Goal: Task Accomplishment & Management: Manage account settings

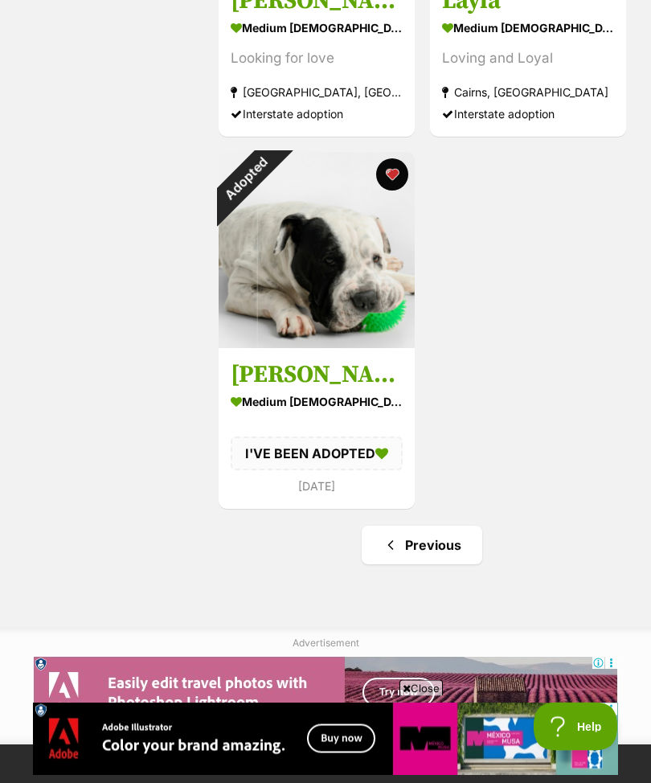
scroll to position [3165, 0]
click at [423, 545] on link "Previous" at bounding box center [422, 545] width 121 height 39
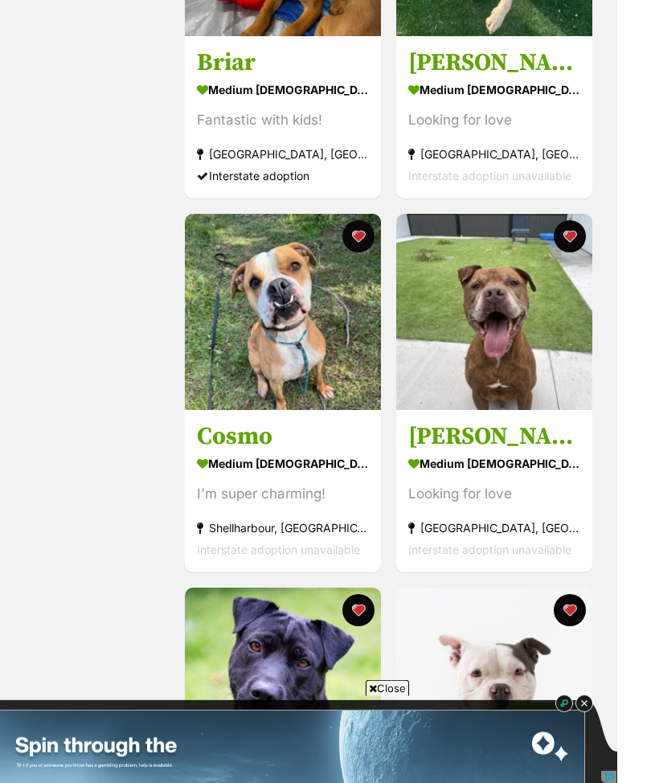
scroll to position [1266, 0]
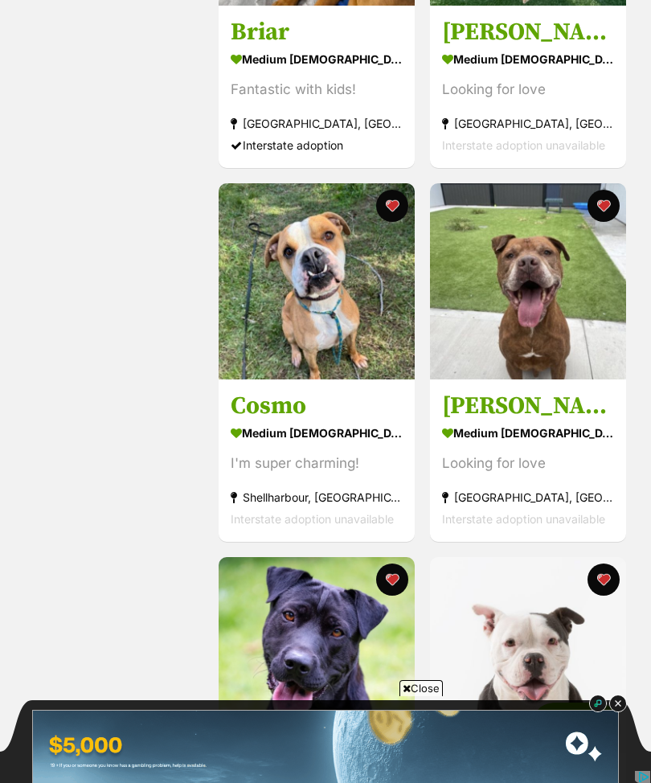
click at [302, 280] on img at bounding box center [317, 281] width 196 height 196
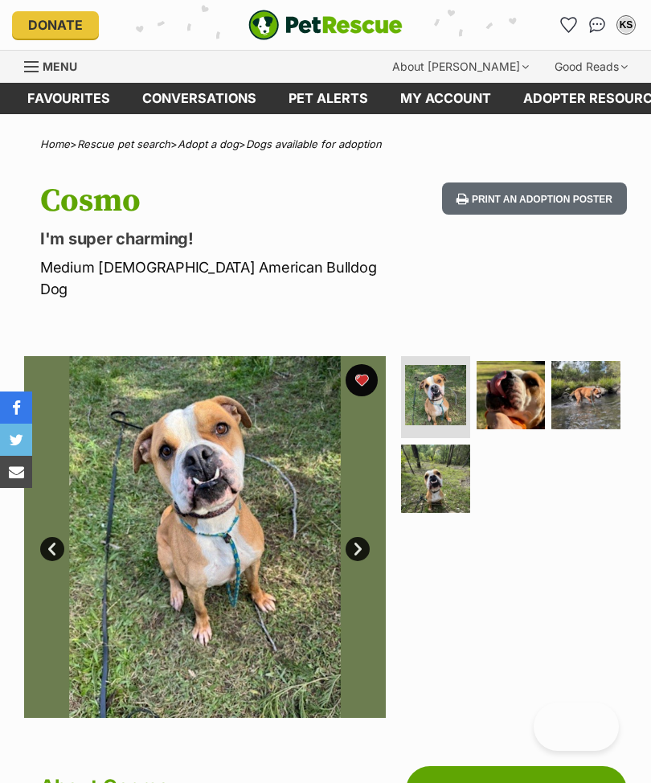
click at [509, 370] on img at bounding box center [511, 395] width 69 height 69
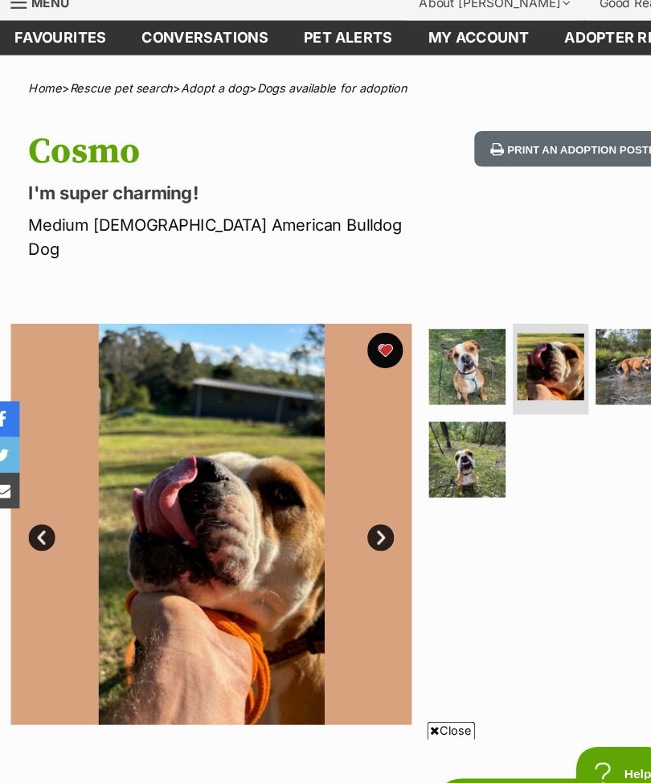
click at [428, 410] on img at bounding box center [435, 444] width 69 height 69
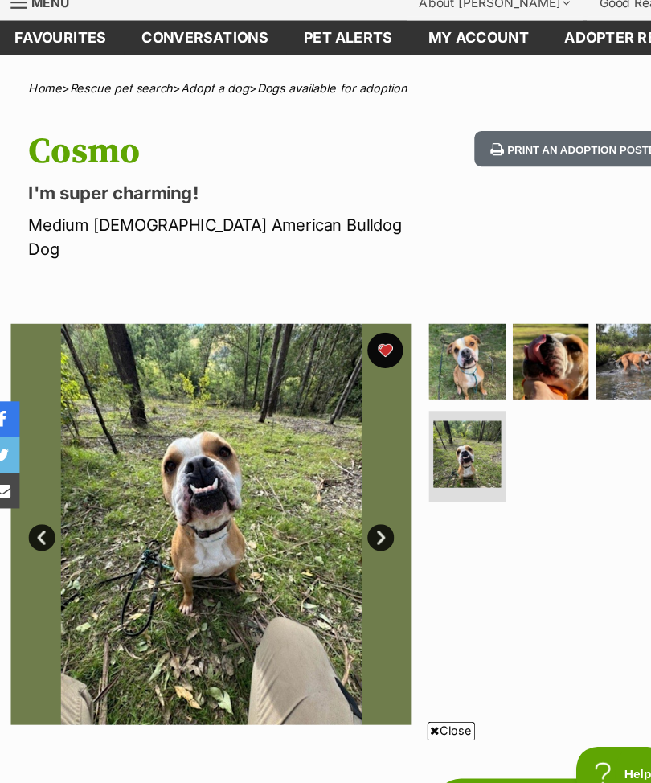
click at [415, 409] on img at bounding box center [435, 439] width 61 height 61
click at [346, 502] on link "Next" at bounding box center [358, 514] width 24 height 24
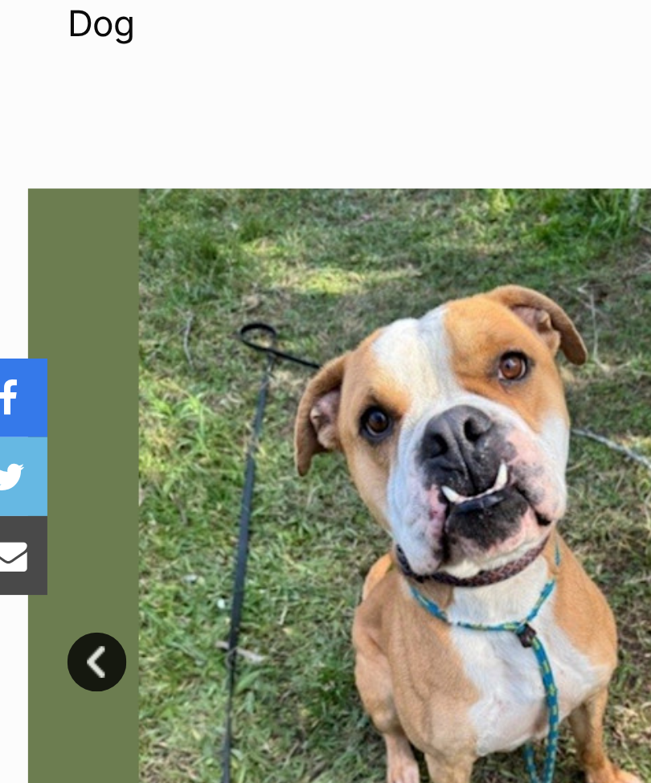
scroll to position [57, 0]
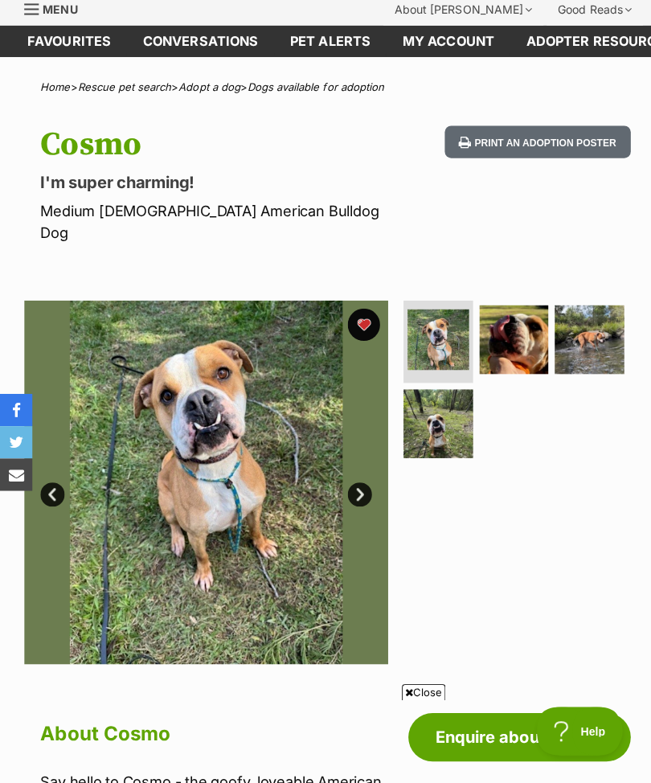
click at [583, 317] on img at bounding box center [585, 338] width 69 height 69
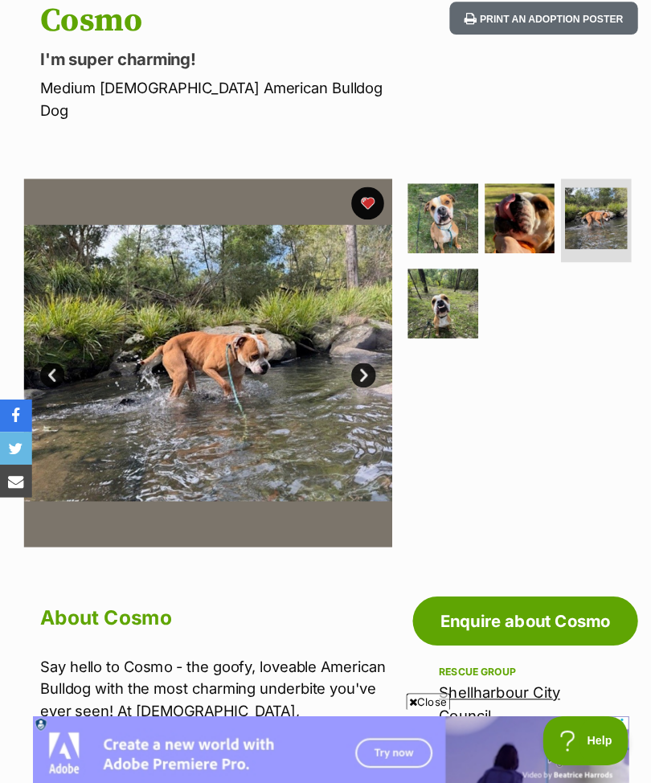
scroll to position [181, 0]
click at [435, 189] on img at bounding box center [435, 214] width 69 height 69
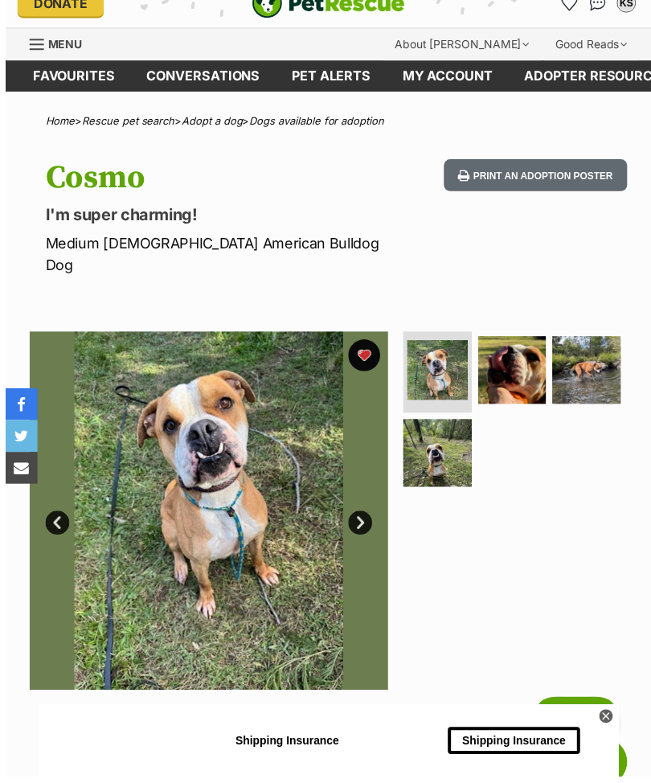
scroll to position [152, 0]
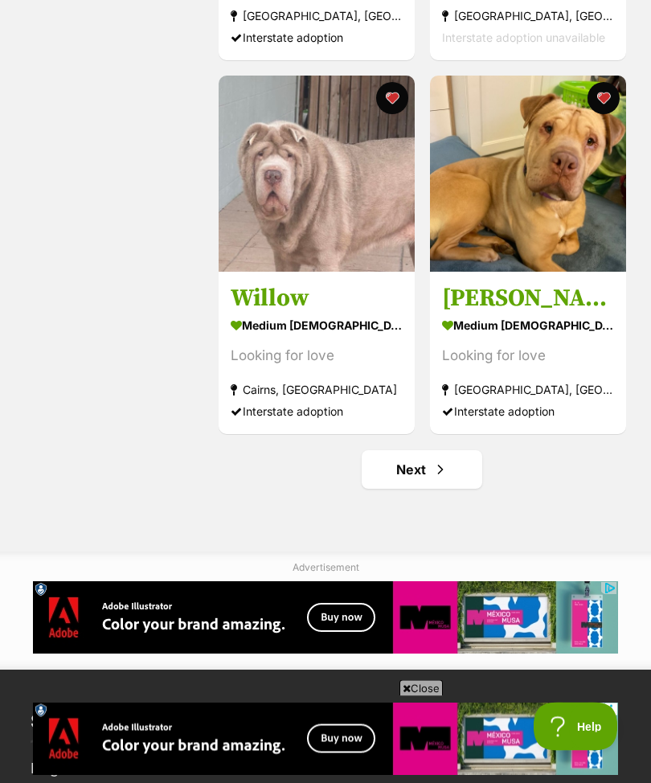
scroll to position [3623, 0]
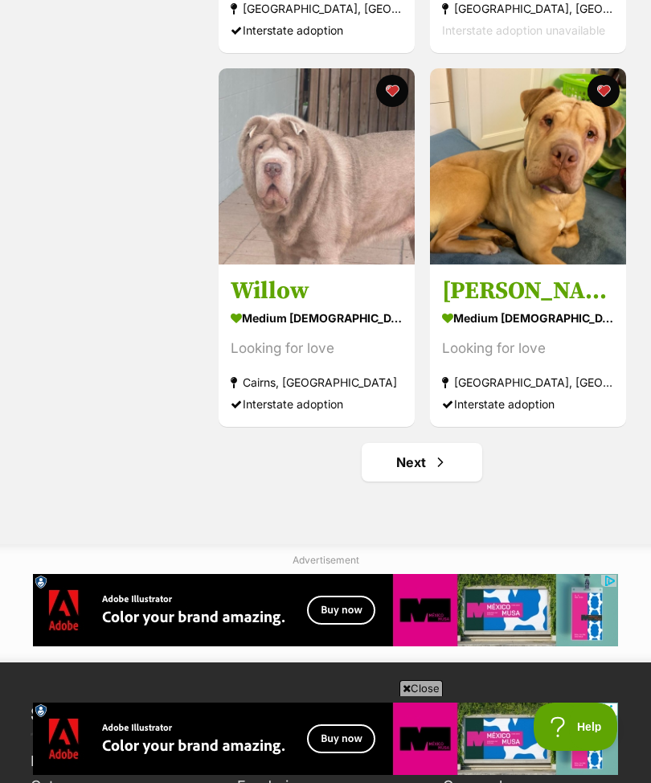
click at [397, 464] on link "Next" at bounding box center [422, 462] width 121 height 39
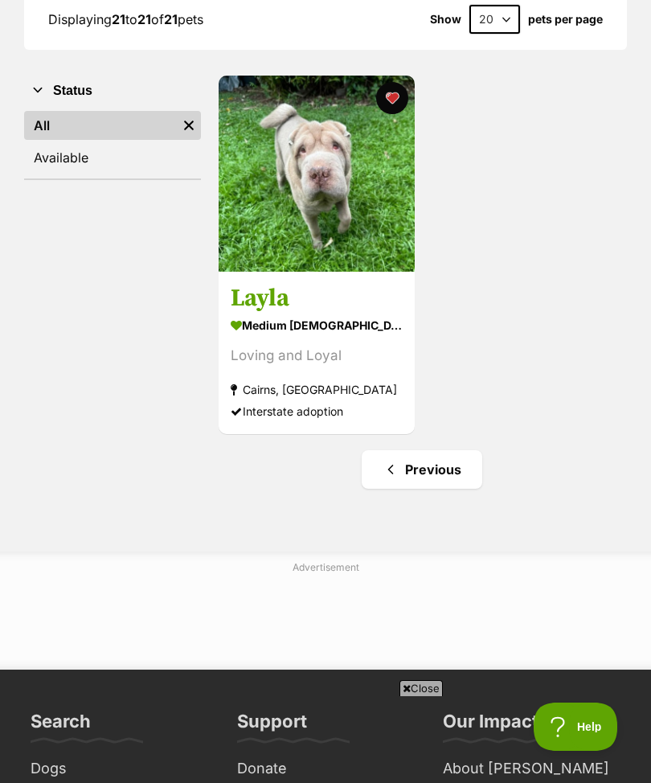
click at [444, 484] on link "Previous" at bounding box center [422, 469] width 121 height 39
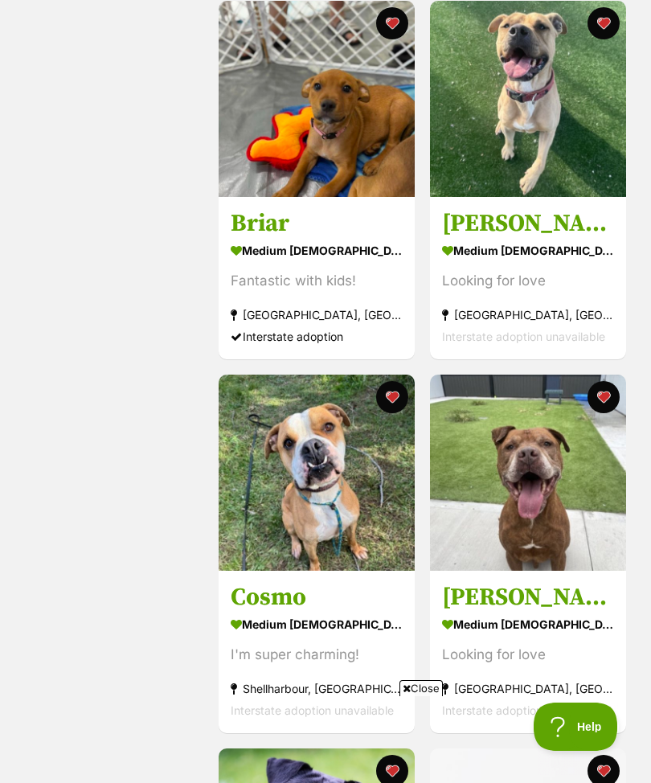
scroll to position [1911, 0]
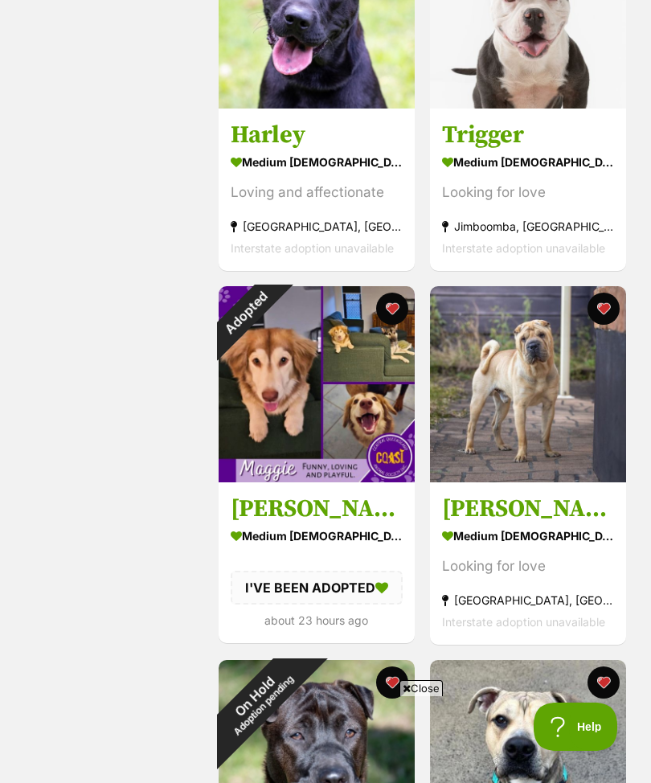
click at [272, 308] on div "Adopted" at bounding box center [246, 313] width 54 height 54
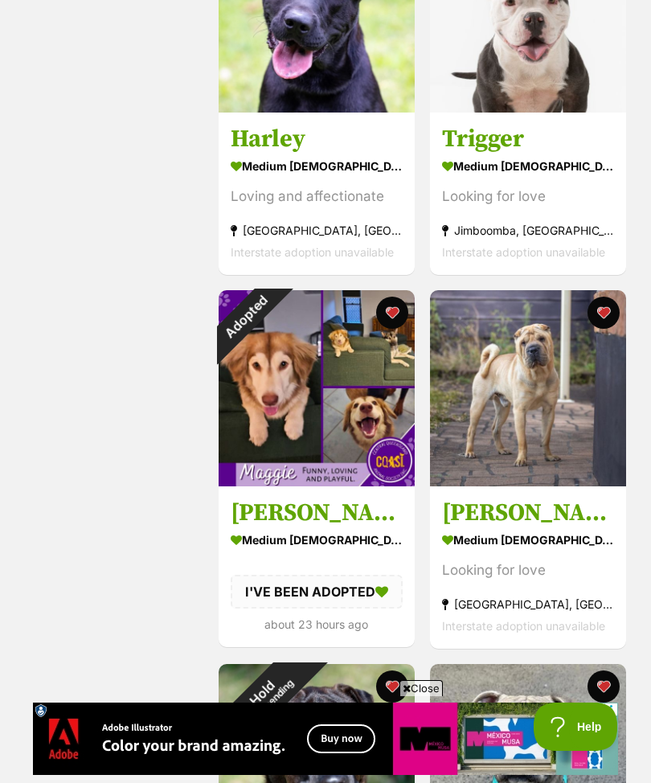
scroll to position [0, 0]
click at [393, 310] on button "favourite" at bounding box center [392, 313] width 32 height 32
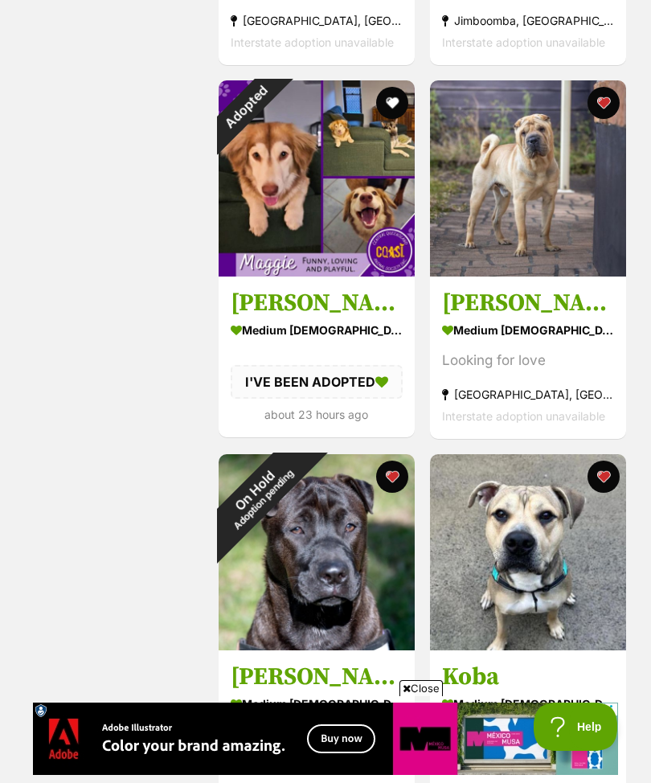
click at [395, 482] on button "favourite" at bounding box center [392, 476] width 32 height 32
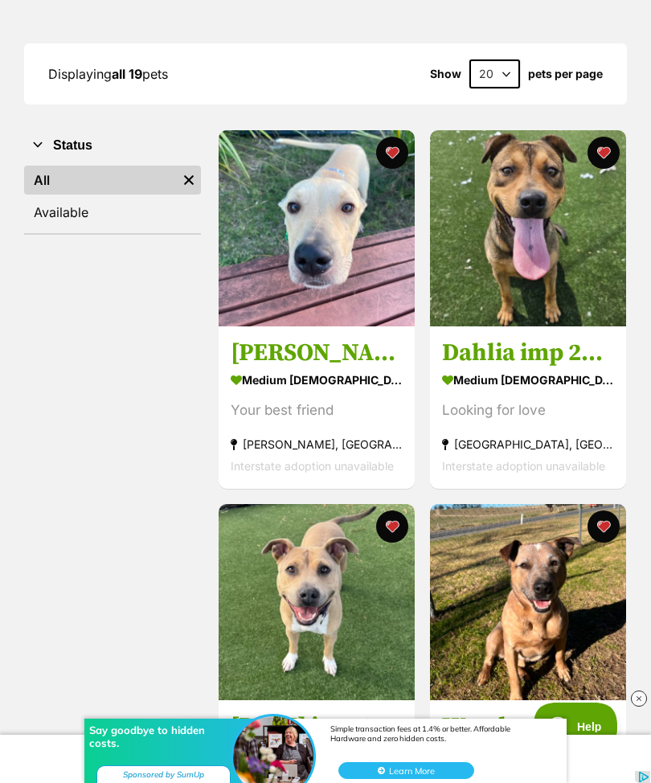
scroll to position [108, 0]
